Goal: Find specific page/section: Find specific page/section

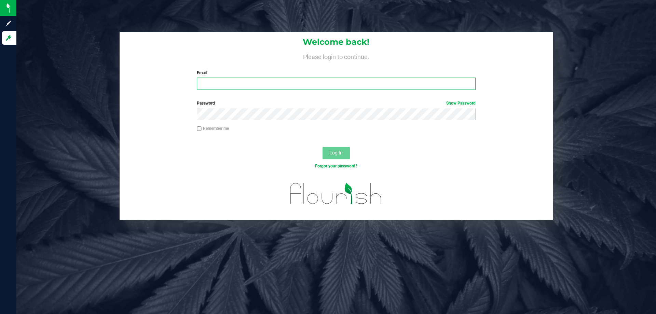
drag, startPoint x: 290, startPoint y: 89, endPoint x: 290, endPoint y: 82, distance: 7.2
click at [290, 88] on input "Email" at bounding box center [336, 84] width 278 height 12
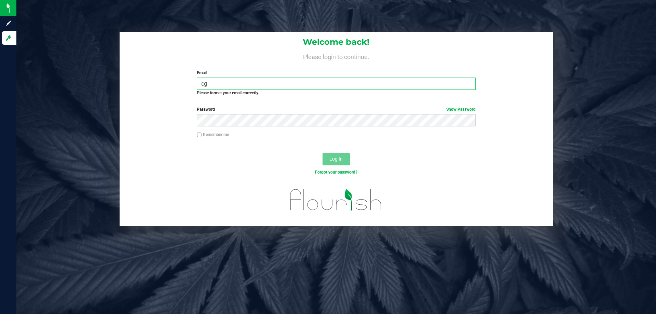
type input "c"
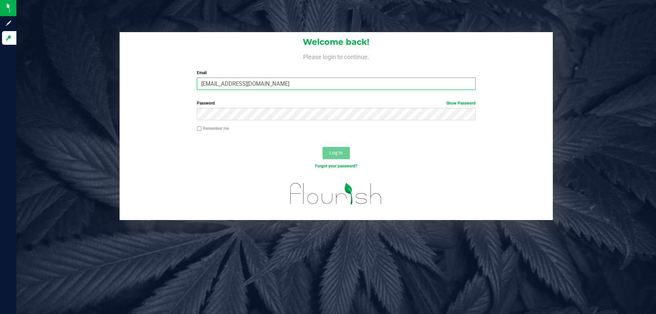
type input "[EMAIL_ADDRESS][DOMAIN_NAME]"
click at [322, 147] on button "Log In" at bounding box center [335, 153] width 27 height 12
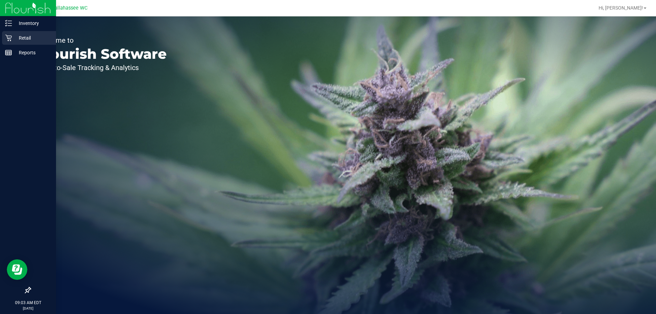
click at [8, 38] on icon at bounding box center [8, 38] width 7 height 7
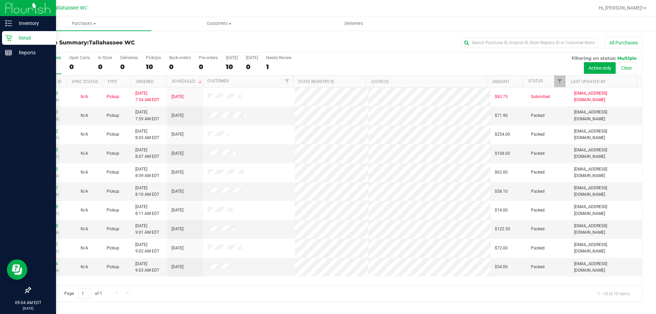
click at [25, 35] on p "Retail" at bounding box center [32, 38] width 41 height 8
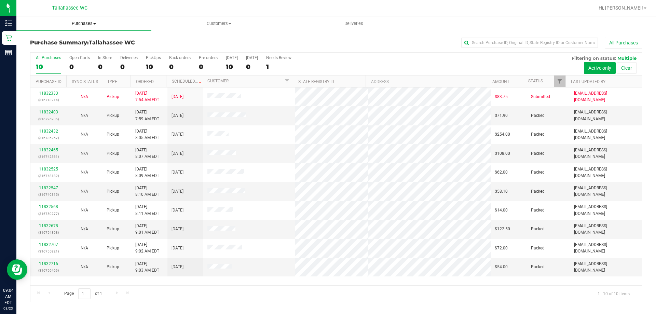
click at [88, 21] on span "Purchases" at bounding box center [83, 23] width 135 height 6
click at [46, 52] on span "Fulfillment" at bounding box center [37, 49] width 42 height 6
